Goal: Navigation & Orientation: Go to known website

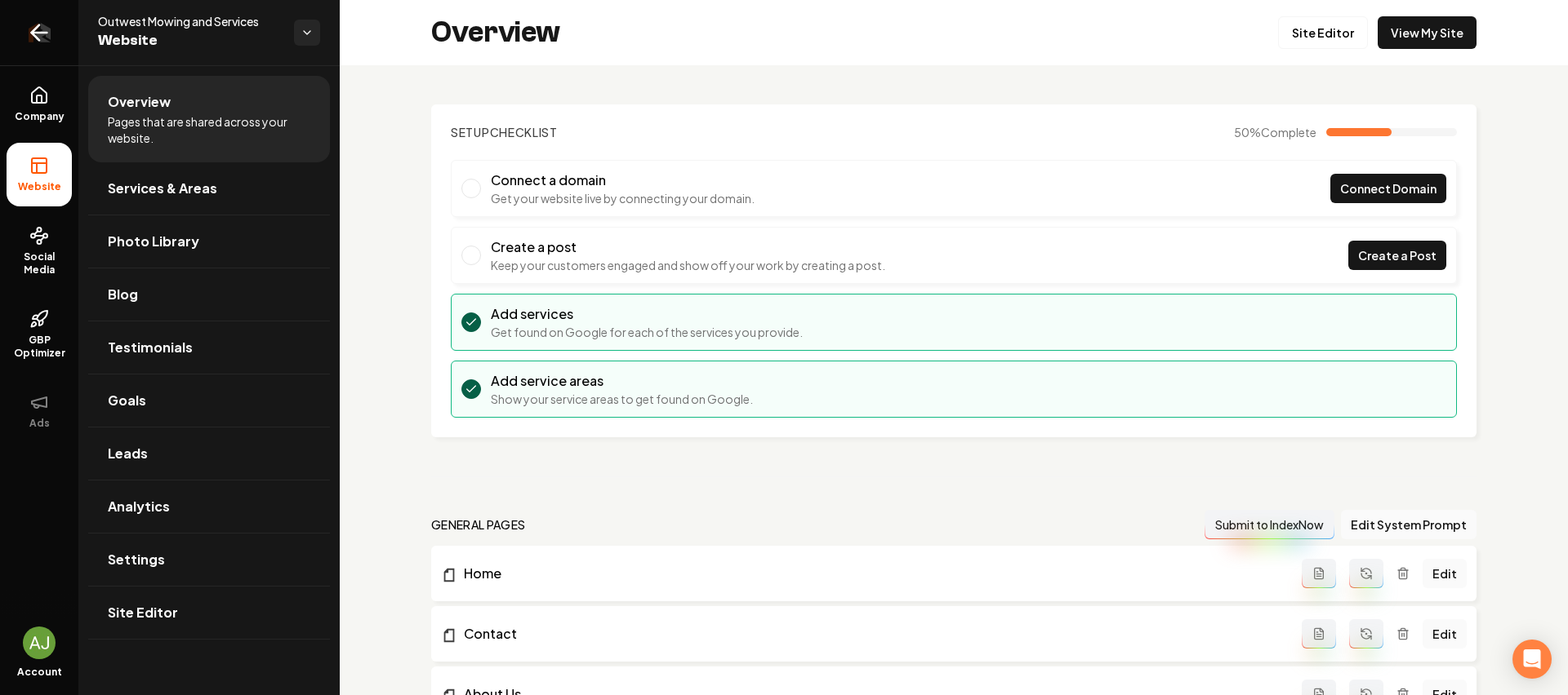
click at [38, 51] on link "Return to dashboard" at bounding box center [38, 33] width 78 height 65
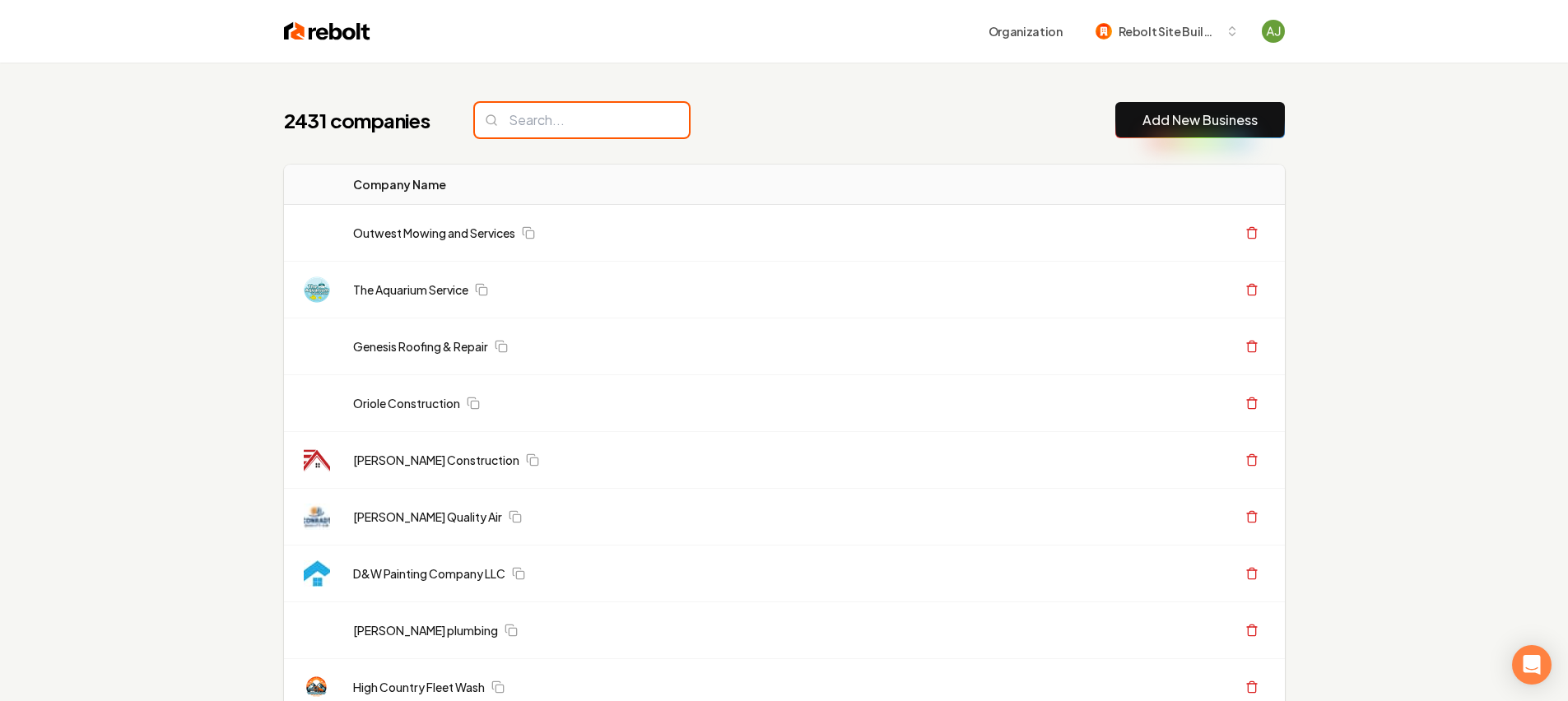
click at [536, 124] on input "search" at bounding box center [582, 120] width 214 height 35
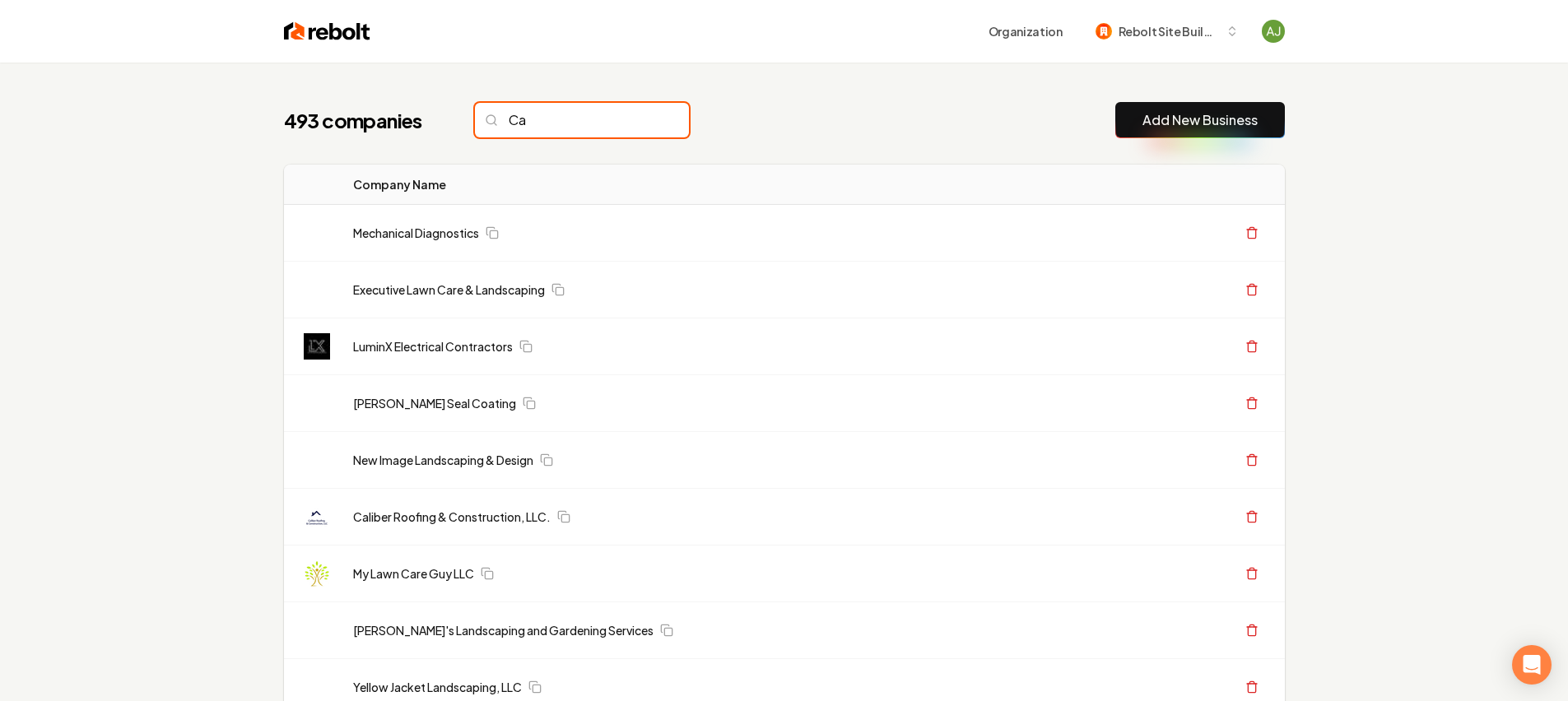
type input "C"
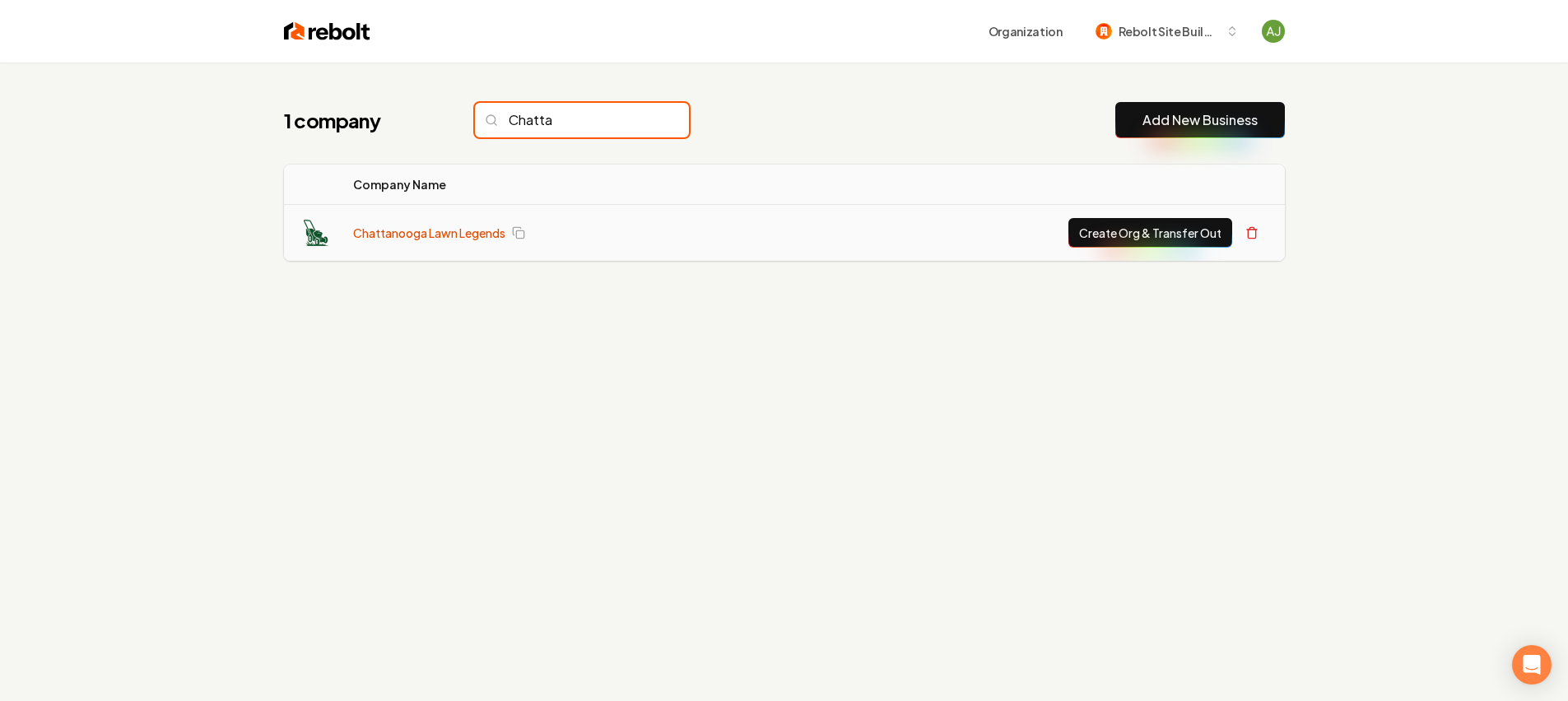
type input "Chatta"
click at [422, 237] on link "Chattanooga Lawn Legends" at bounding box center [429, 233] width 152 height 16
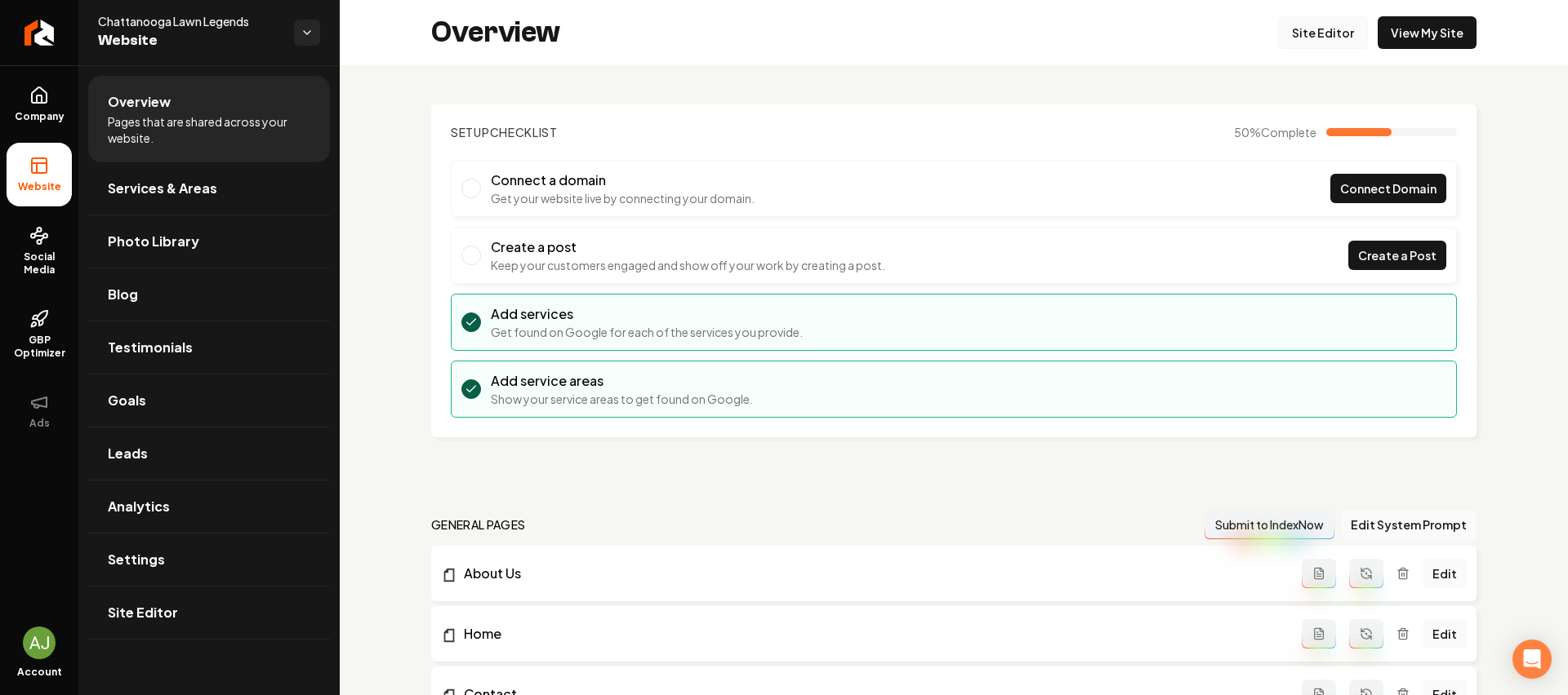
click at [1324, 28] on link "Site Editor" at bounding box center [1322, 33] width 89 height 33
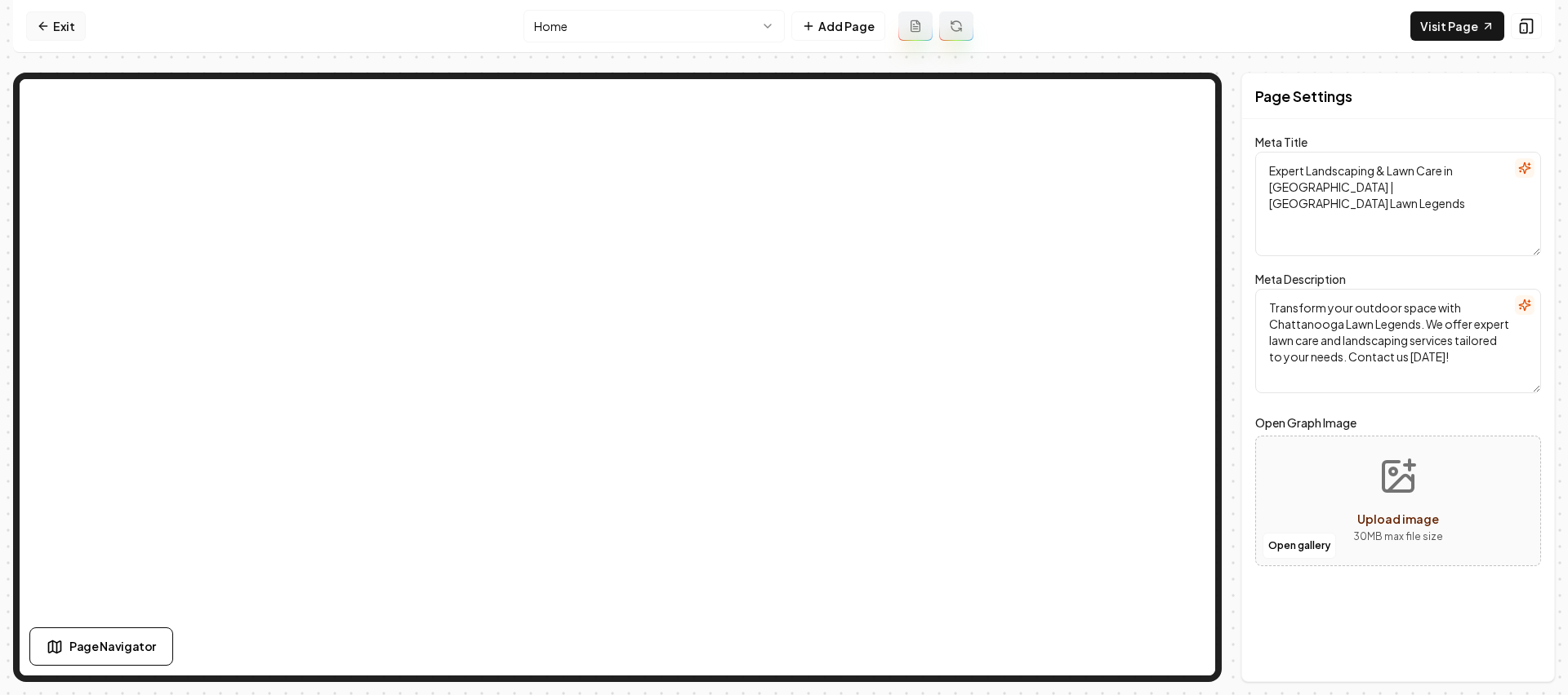
click at [50, 26] on link "Exit" at bounding box center [56, 26] width 60 height 30
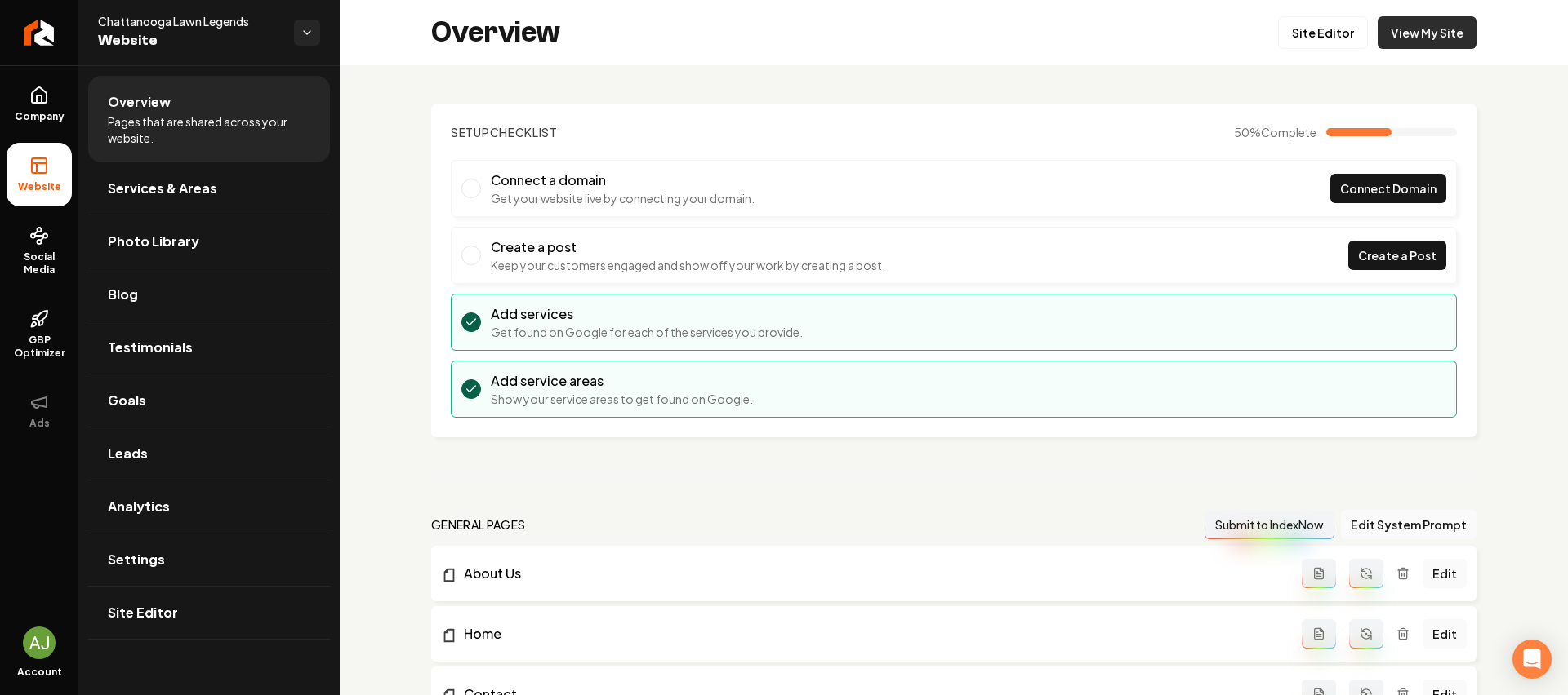
click at [1402, 38] on link "View My Site" at bounding box center [1427, 33] width 99 height 33
